Goal: Information Seeking & Learning: Learn about a topic

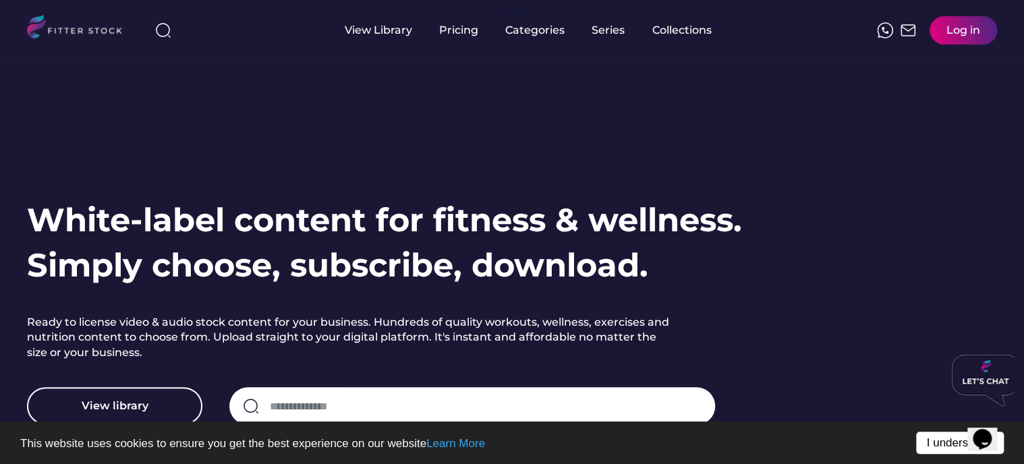
click at [953, 447] on link "I understand!" at bounding box center [960, 443] width 88 height 22
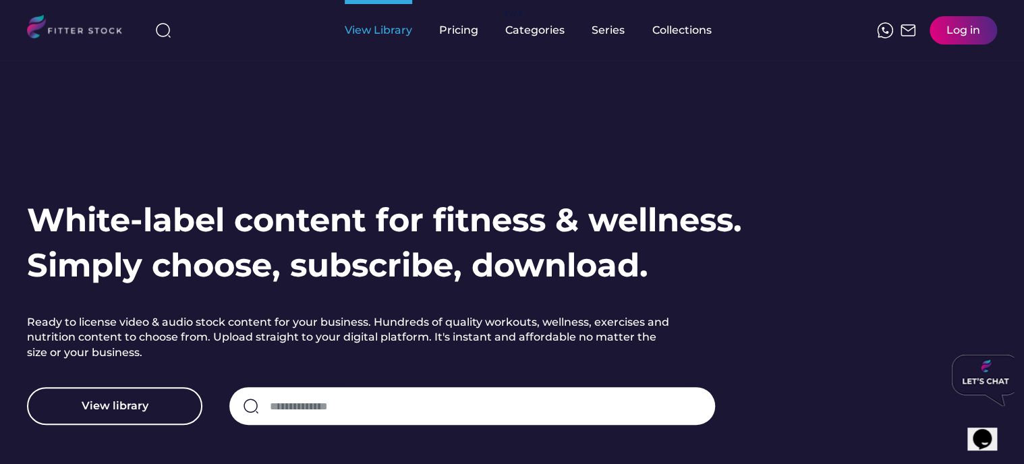
click at [394, 34] on div "View Library" at bounding box center [378, 30] width 67 height 15
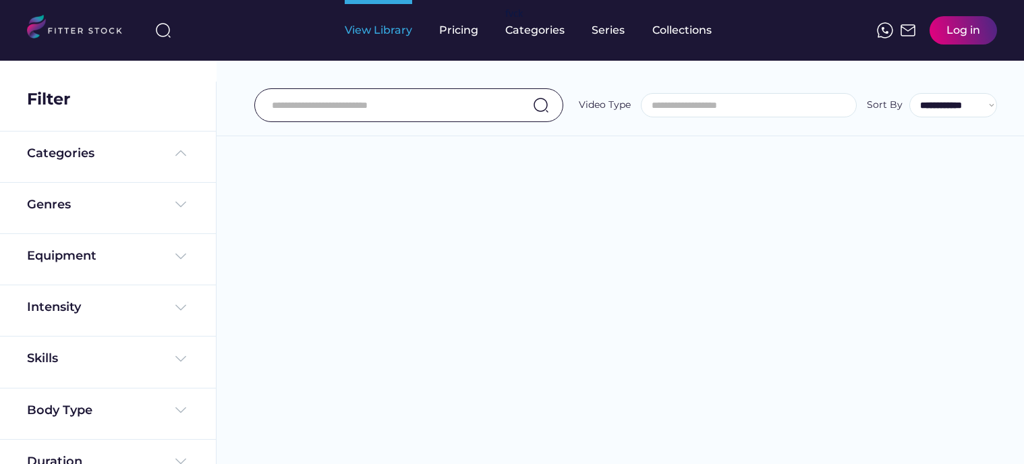
select select
select select "**********"
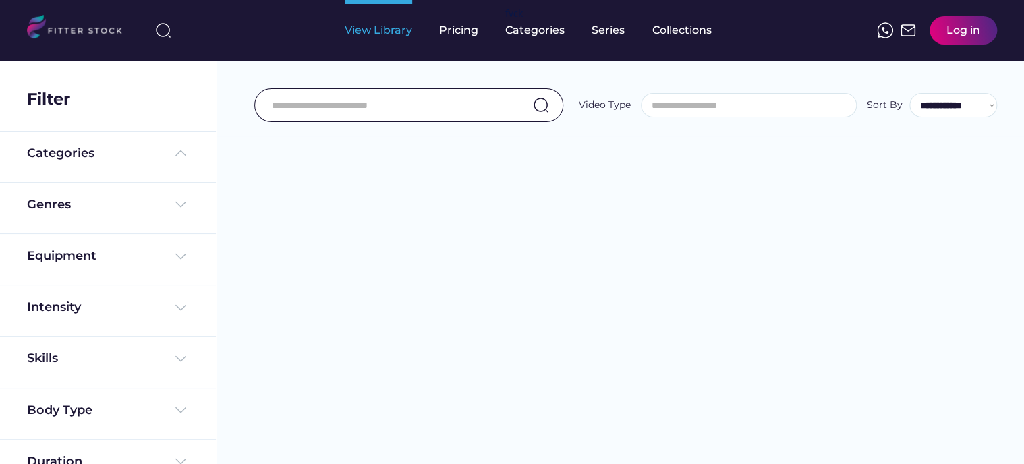
scroll to position [23, 0]
select select "**********"
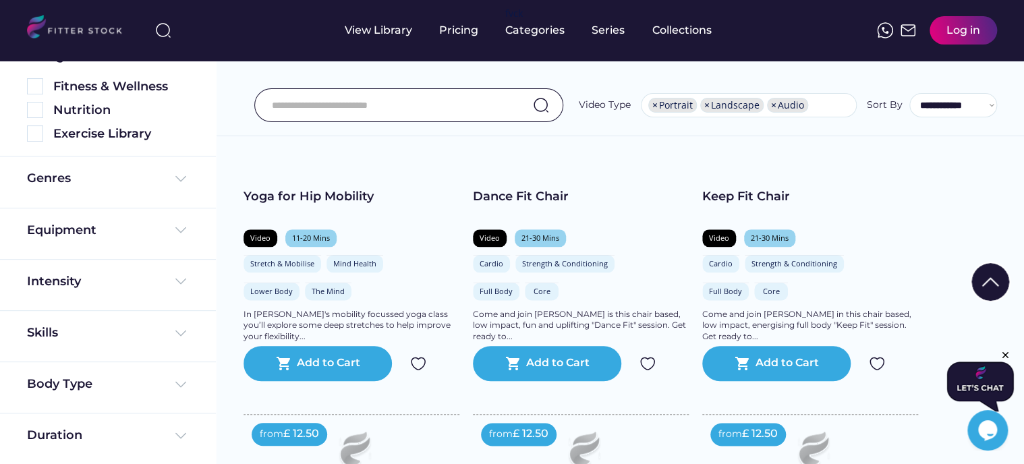
scroll to position [877, 0]
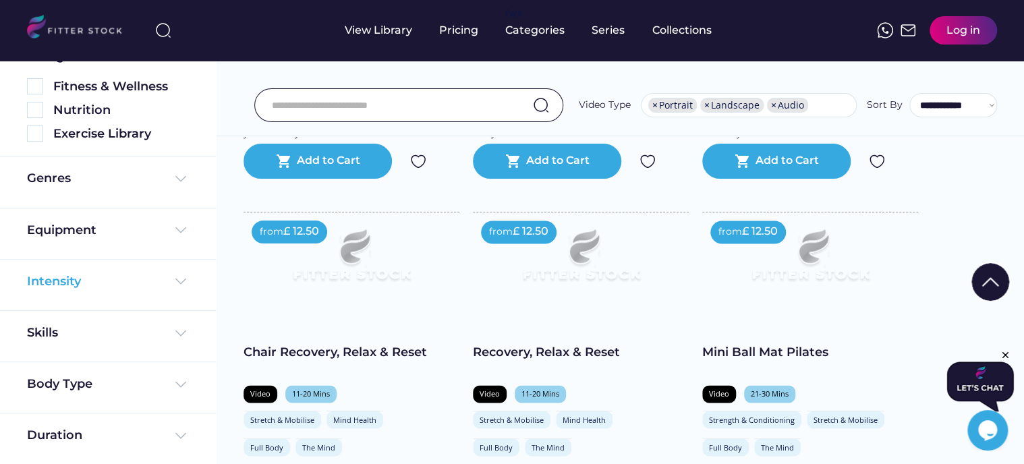
click at [180, 284] on img at bounding box center [181, 281] width 16 height 16
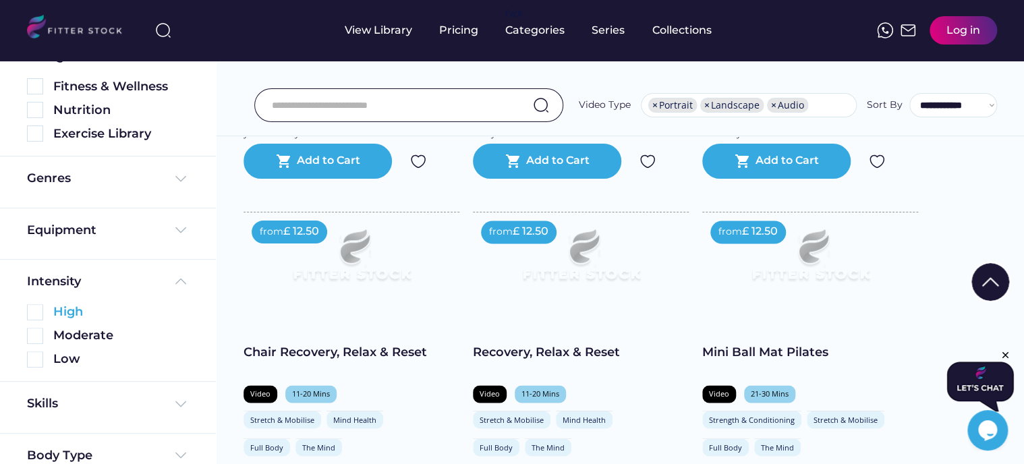
click at [38, 311] on img at bounding box center [35, 312] width 16 height 16
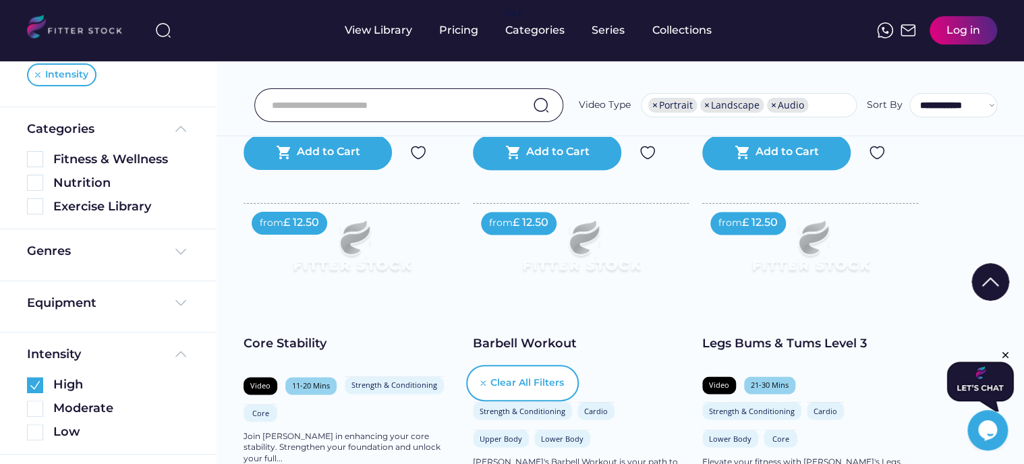
scroll to position [953, 0]
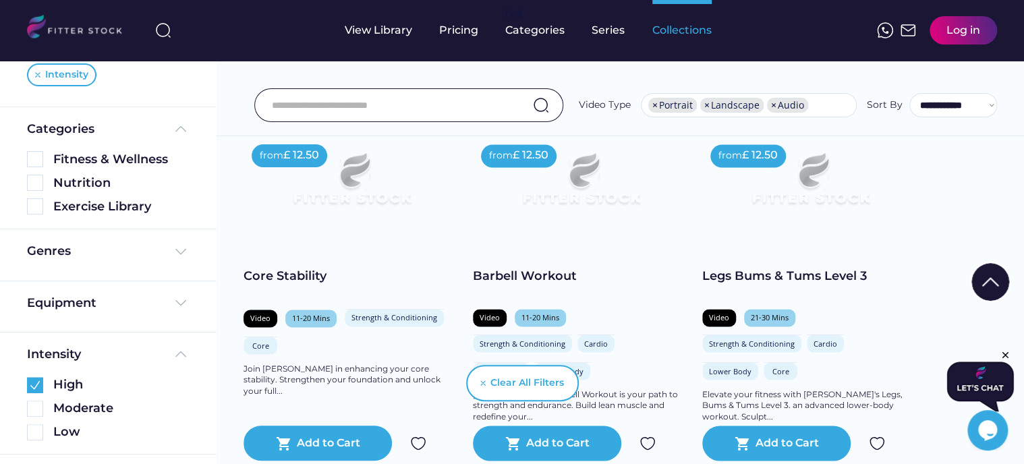
click at [698, 36] on div "Collections" at bounding box center [682, 30] width 59 height 15
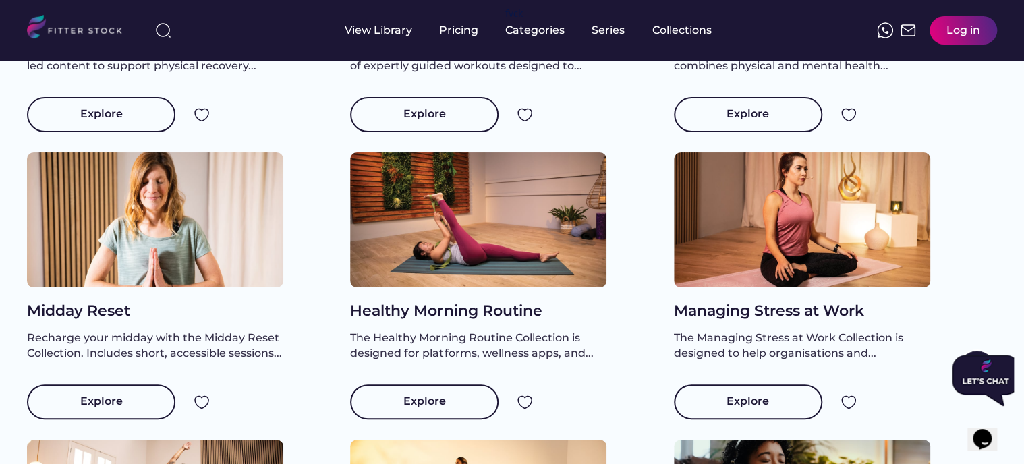
scroll to position [607, 0]
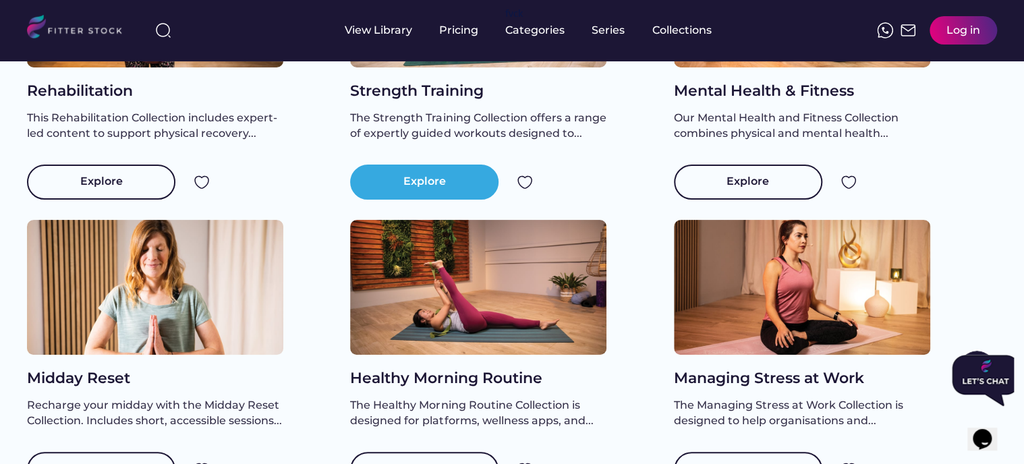
click at [431, 190] on div "Explore" at bounding box center [425, 182] width 43 height 16
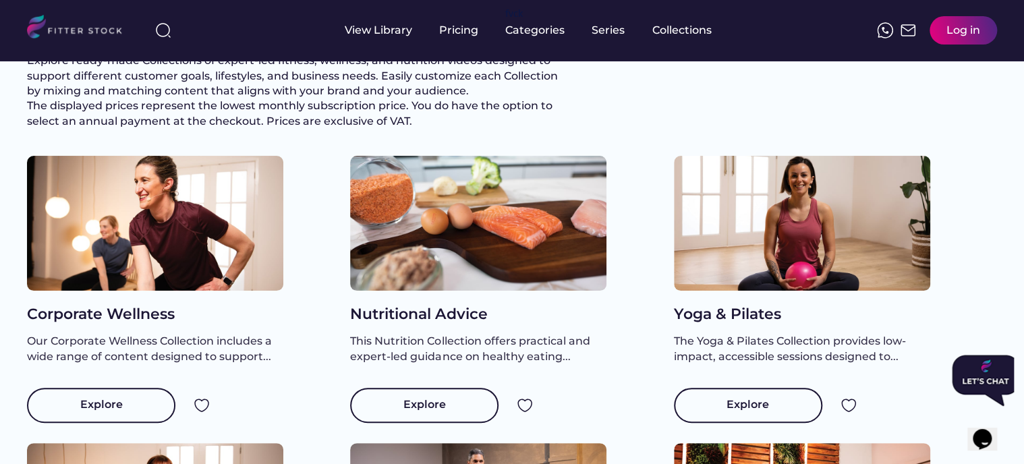
scroll to position [27, 0]
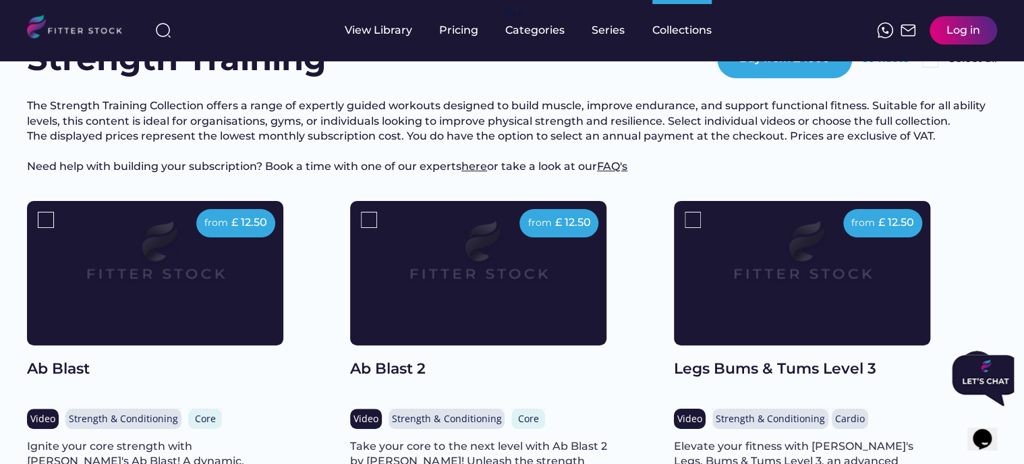
scroll to position [229, 0]
